Goal: Information Seeking & Learning: Learn about a topic

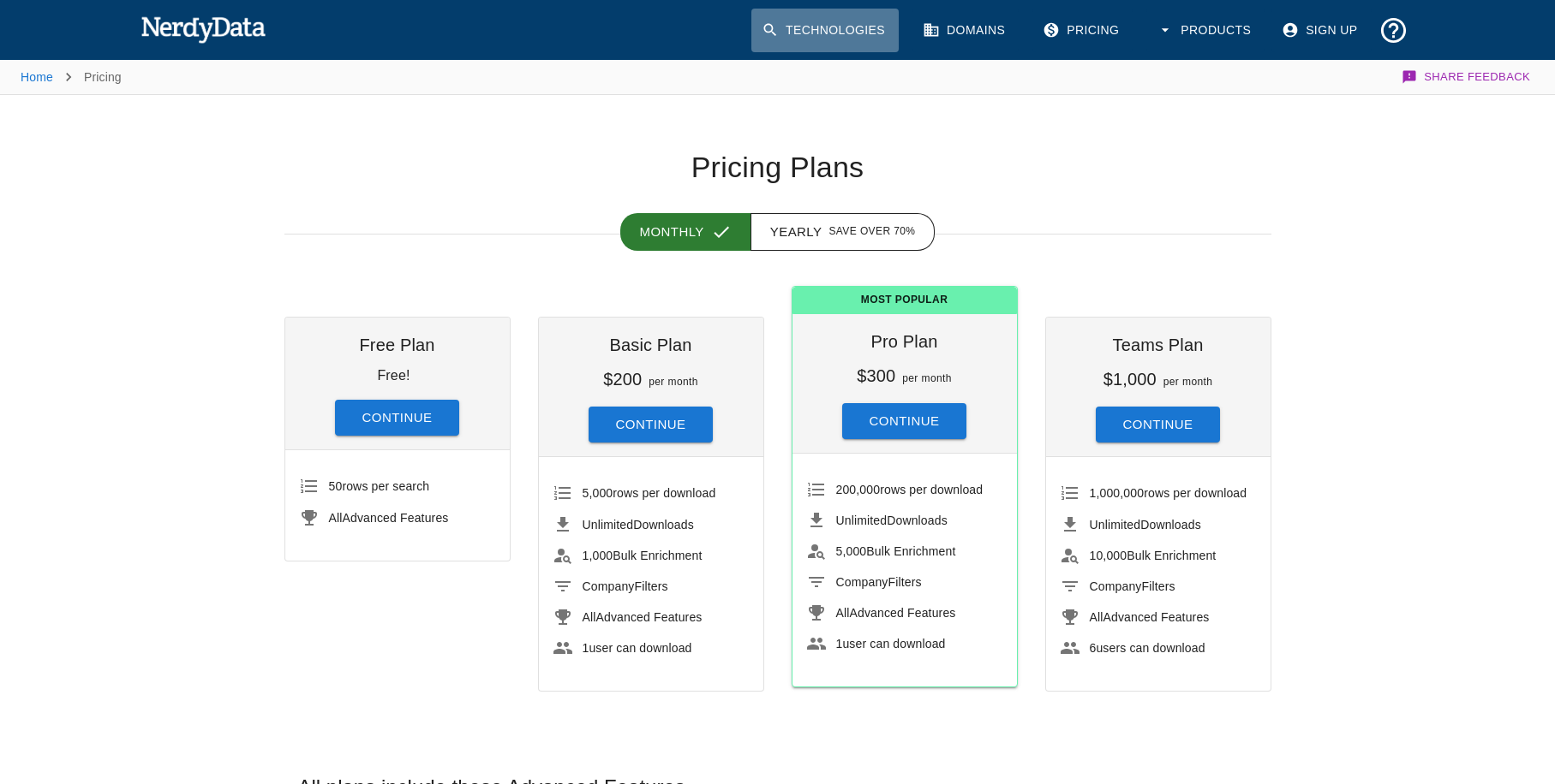
click at [820, 24] on link "Technologies" at bounding box center [824, 30] width 147 height 44
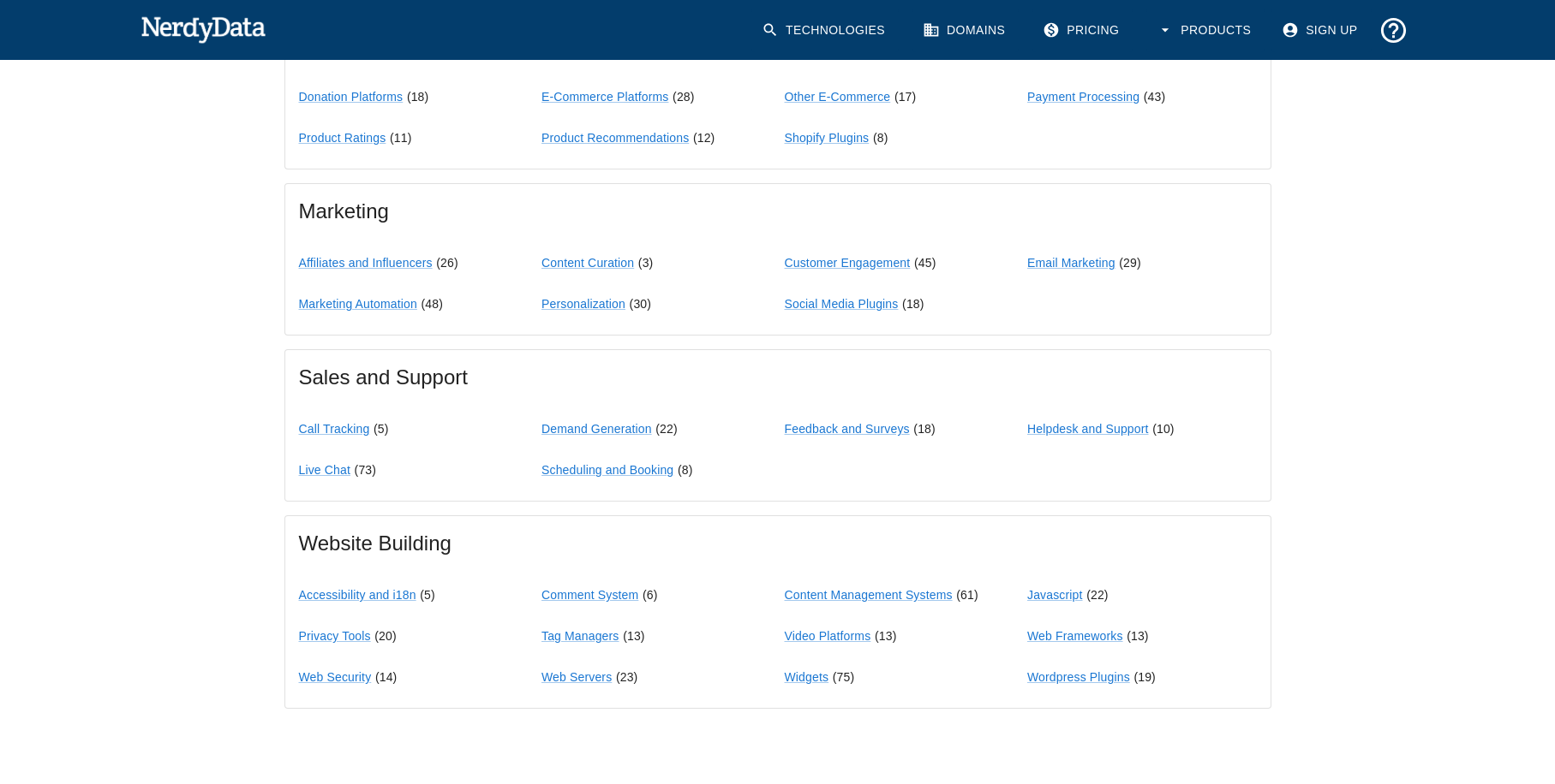
scroll to position [1353, 0]
click at [393, 264] on link "Affiliates and Influencers" at bounding box center [366, 265] width 133 height 14
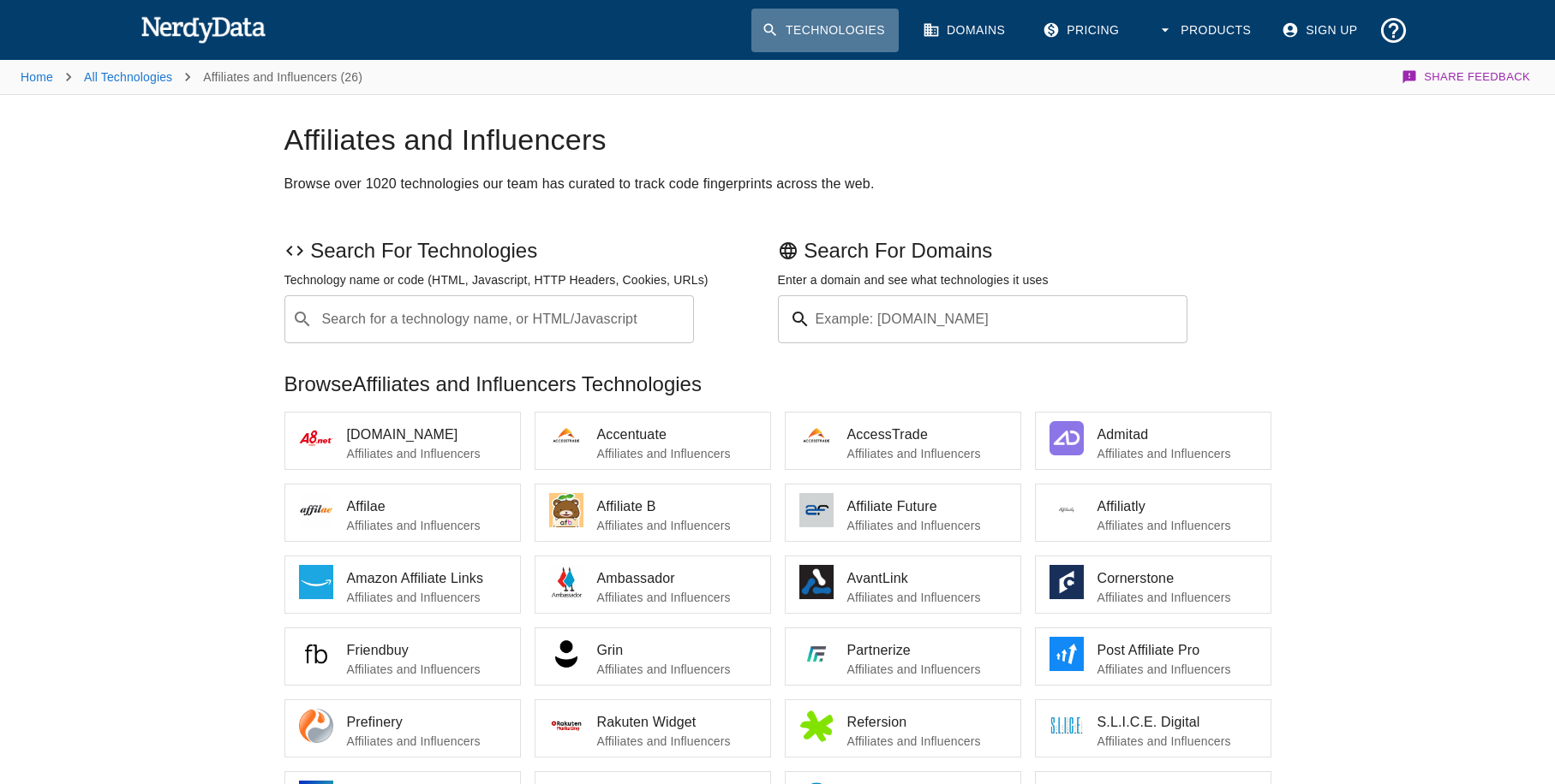
click at [767, 29] on icon at bounding box center [770, 30] width 18 height 18
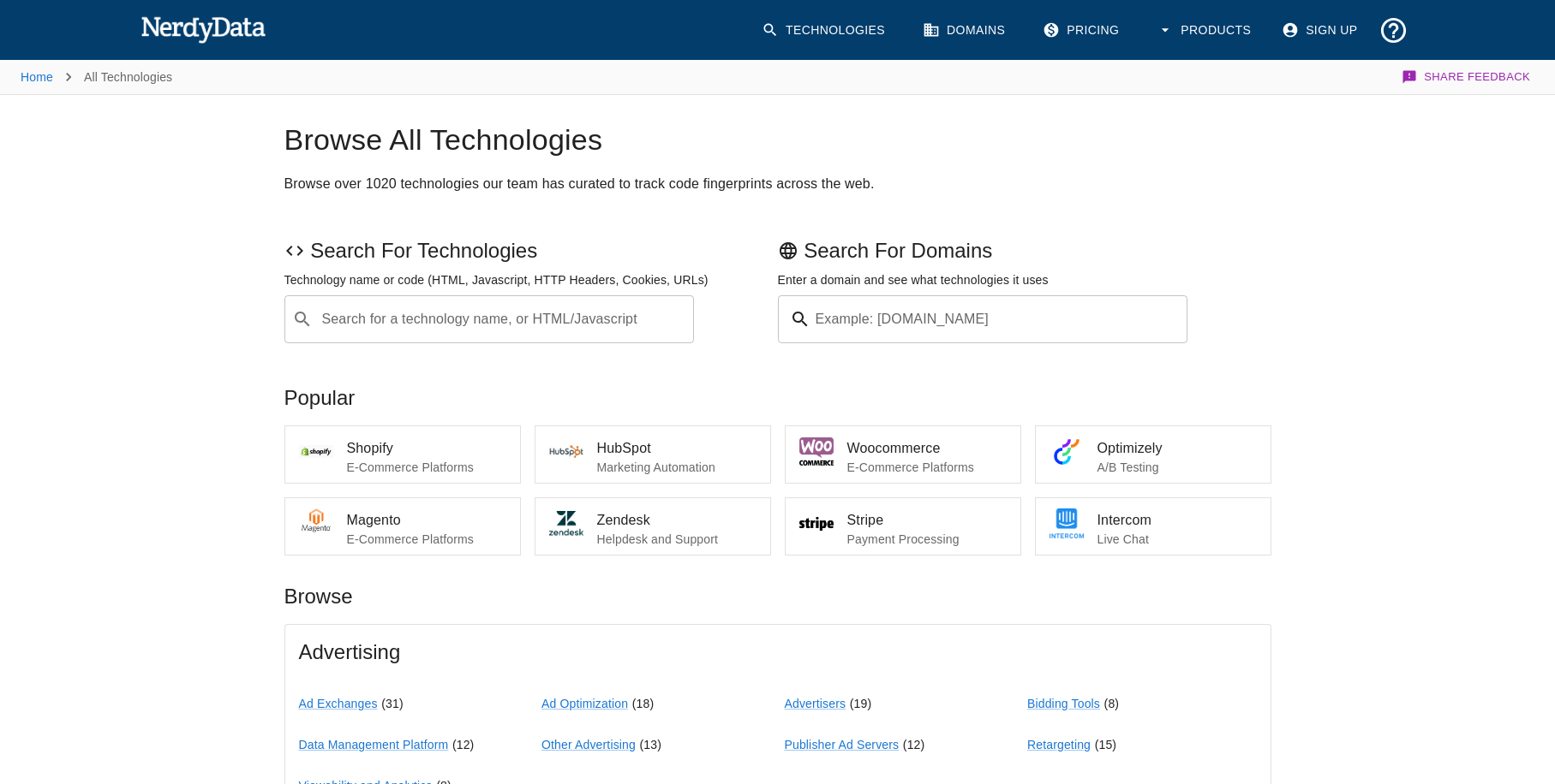
click at [459, 319] on input "Search for a technology name, or HTML/Javascript" at bounding box center [503, 319] width 368 height 32
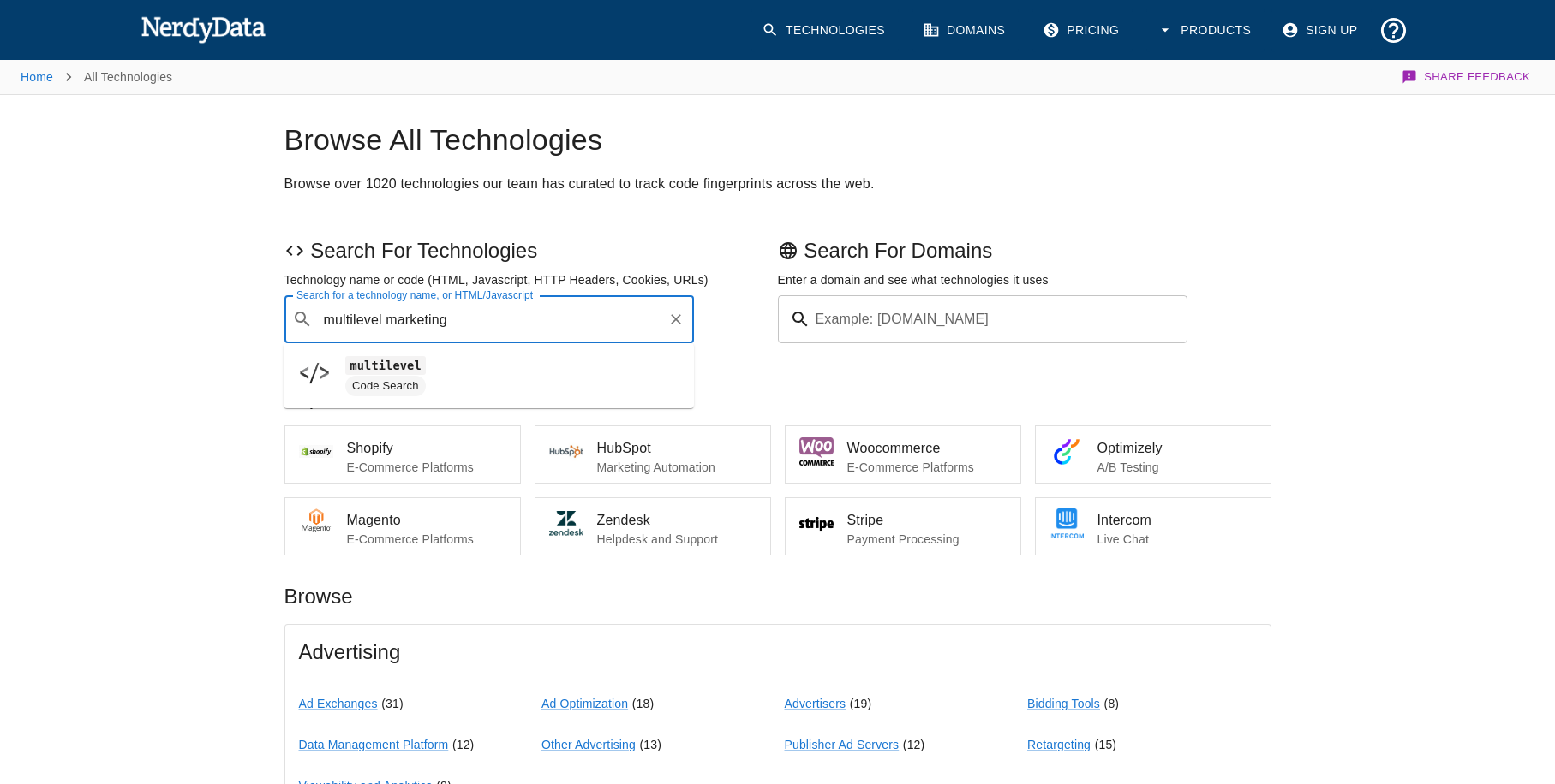
type input "multilevel marketing"
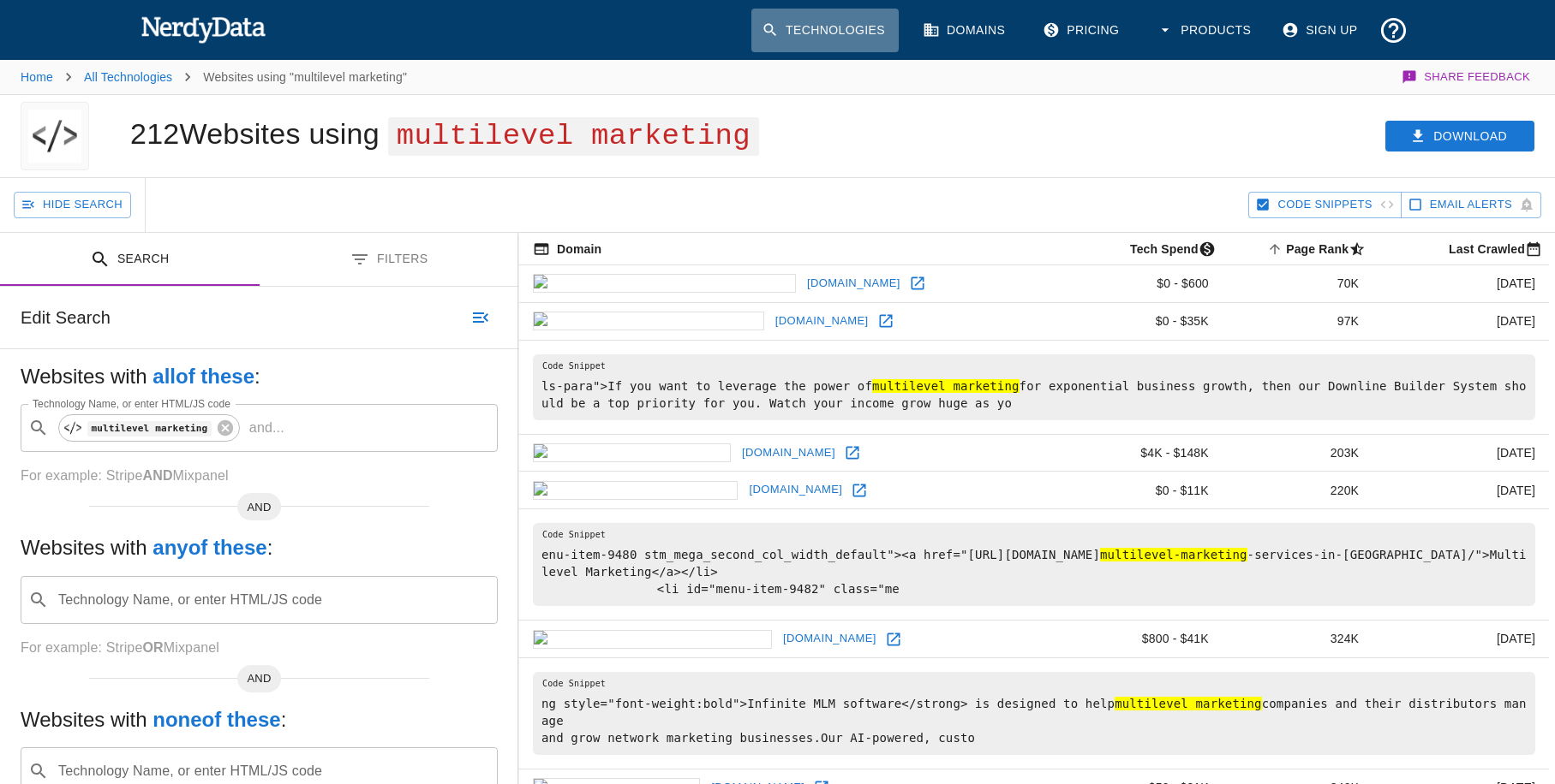
click at [773, 27] on icon at bounding box center [770, 30] width 18 height 18
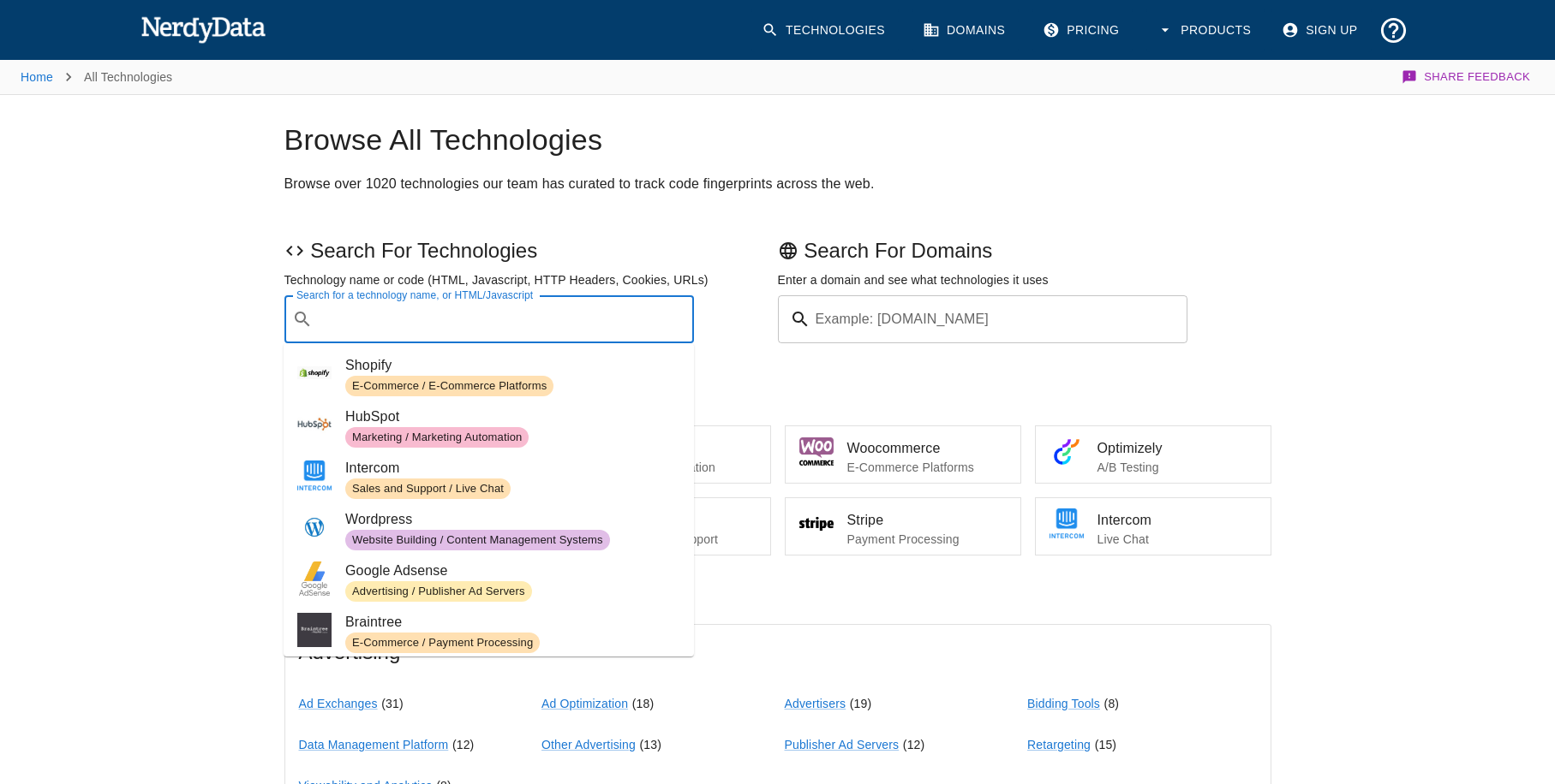
click at [500, 326] on input "Search for a technology name, or HTML/Javascript" at bounding box center [503, 319] width 368 height 32
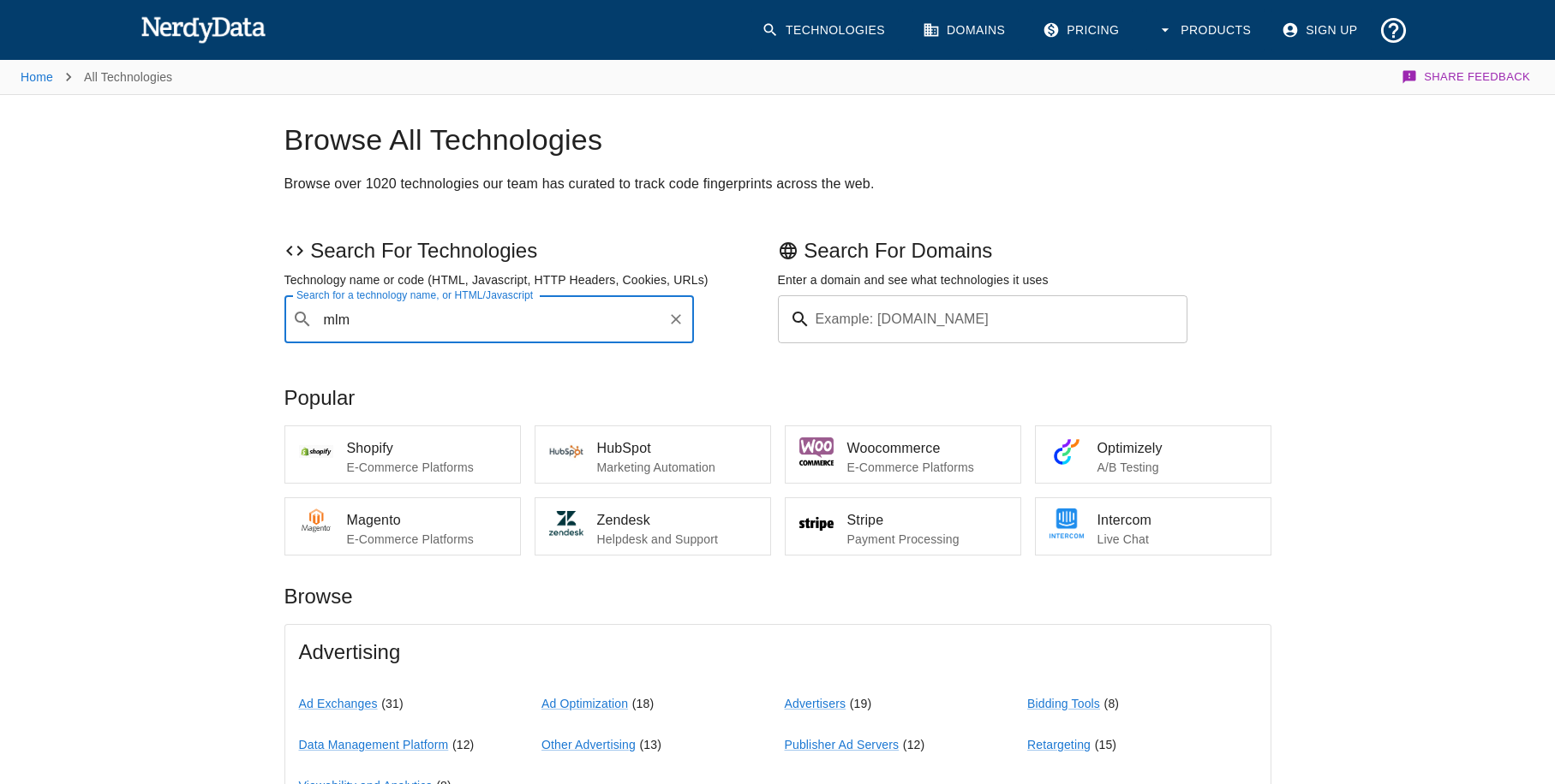
type input "mlm"
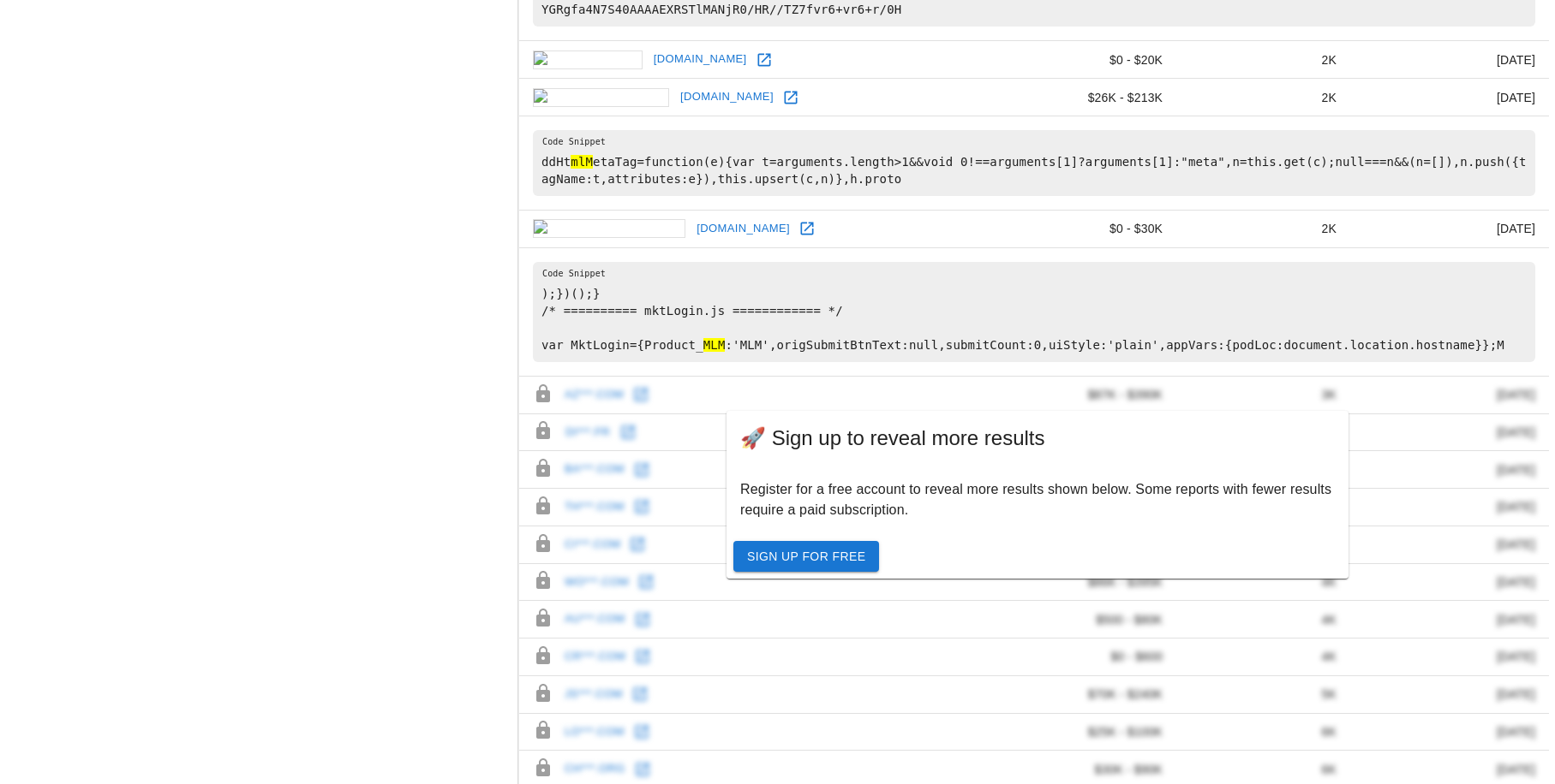
scroll to position [1052, 0]
